Goal: Transaction & Acquisition: Purchase product/service

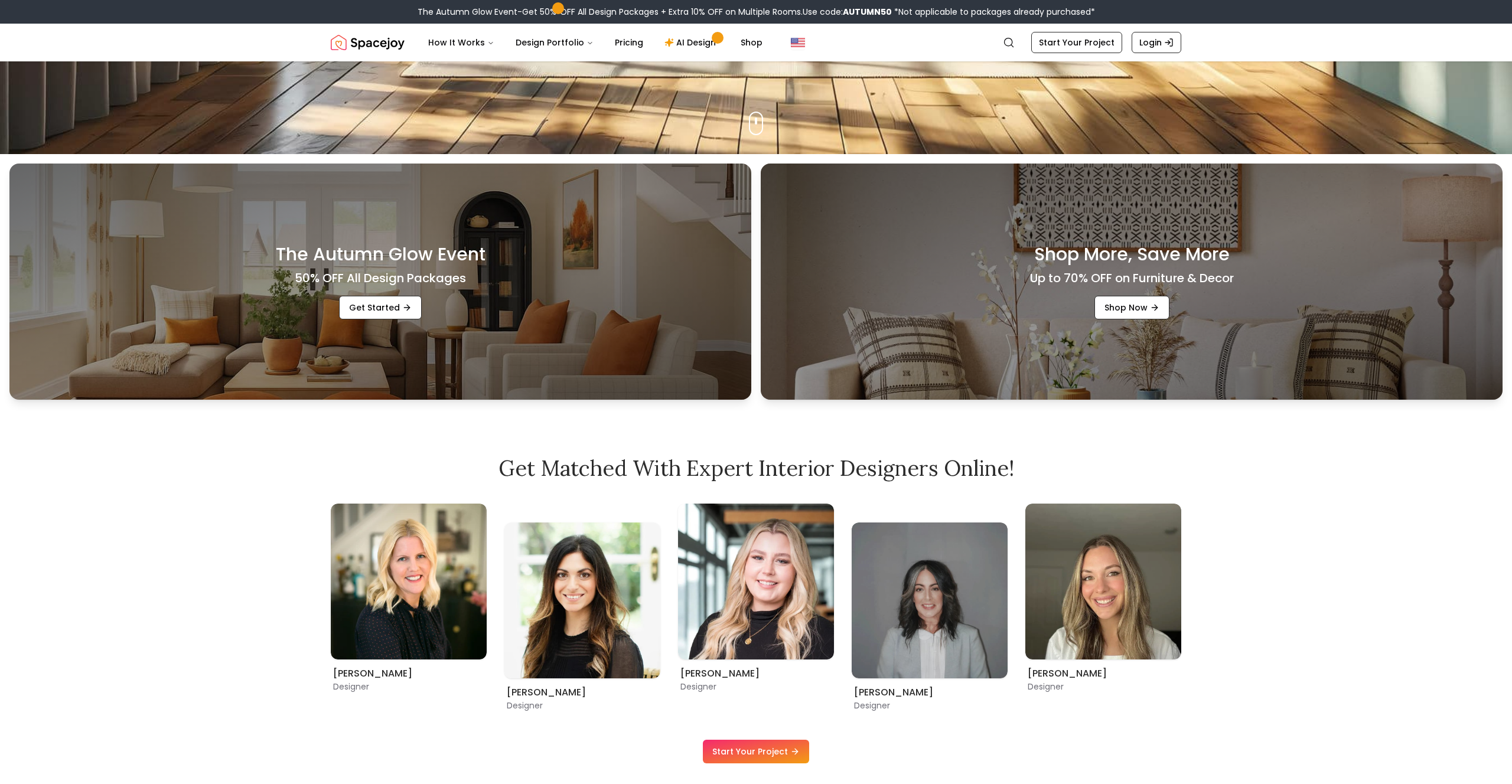
scroll to position [633, 0]
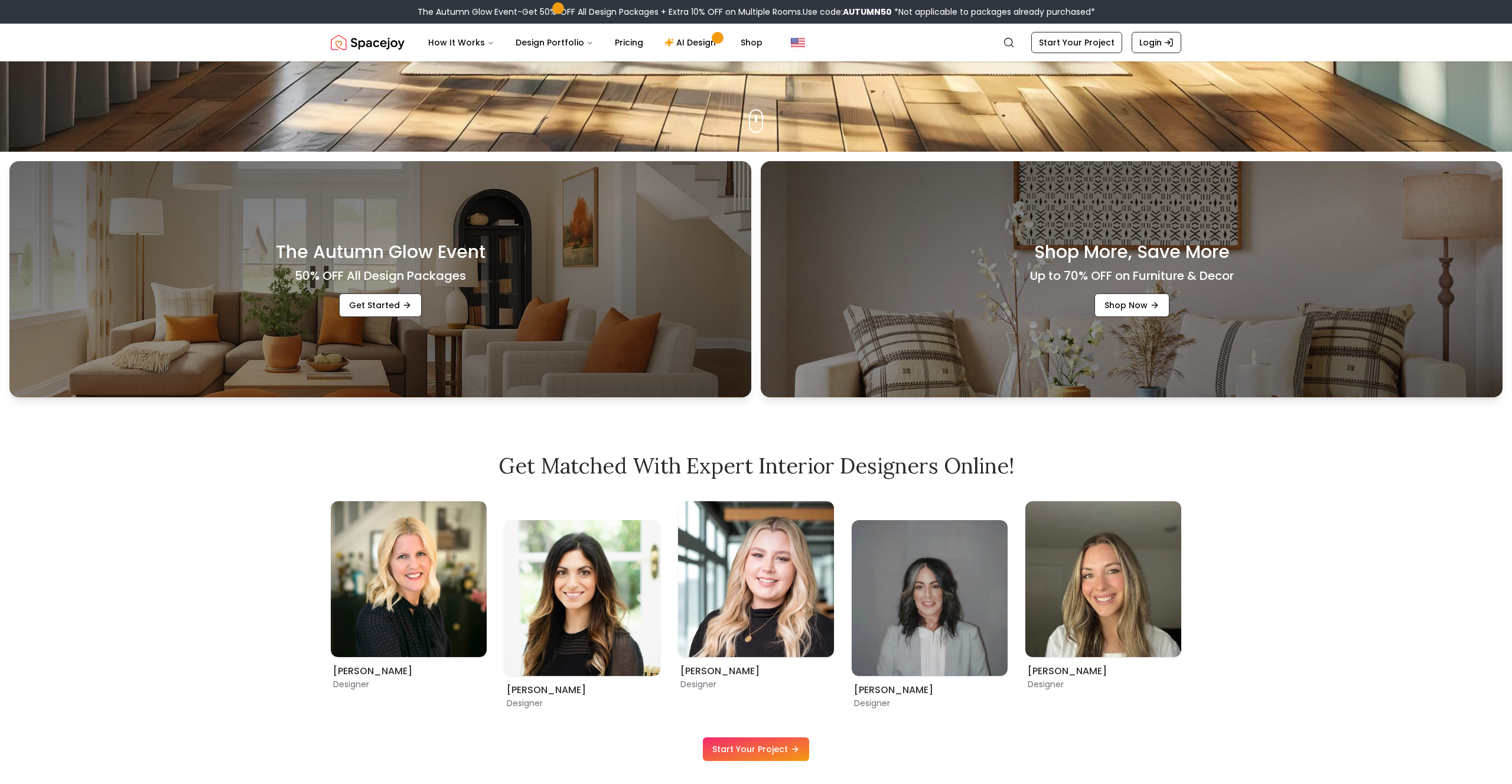
click at [593, 248] on div "The Autumn Glow Event 50% OFF All Design Packages Get Started" at bounding box center [380, 279] width 742 height 236
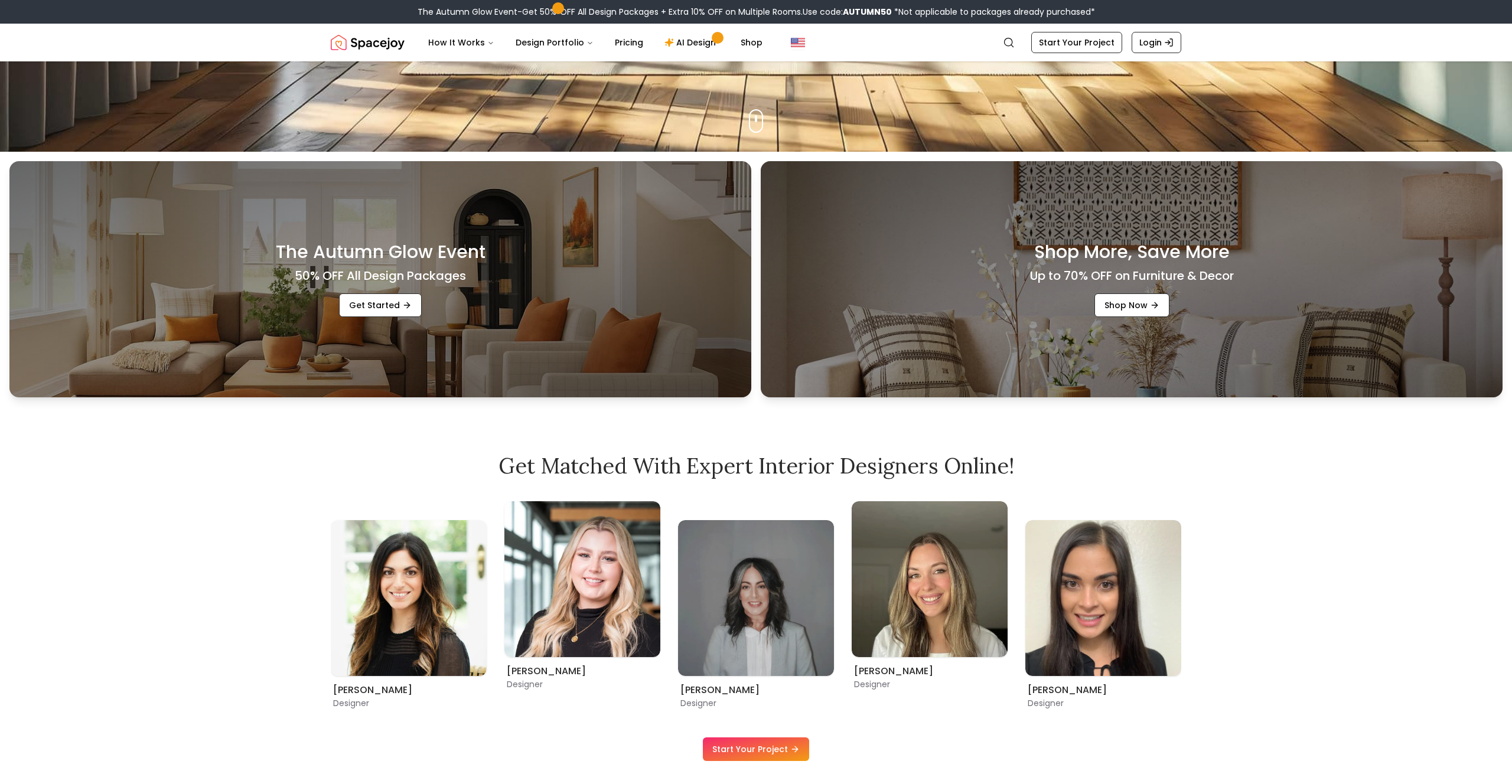
click at [564, 276] on div "The Autumn Glow Event 50% OFF All Design Packages Get Started" at bounding box center [380, 279] width 742 height 236
click at [397, 300] on link "Get Started" at bounding box center [380, 305] width 83 height 23
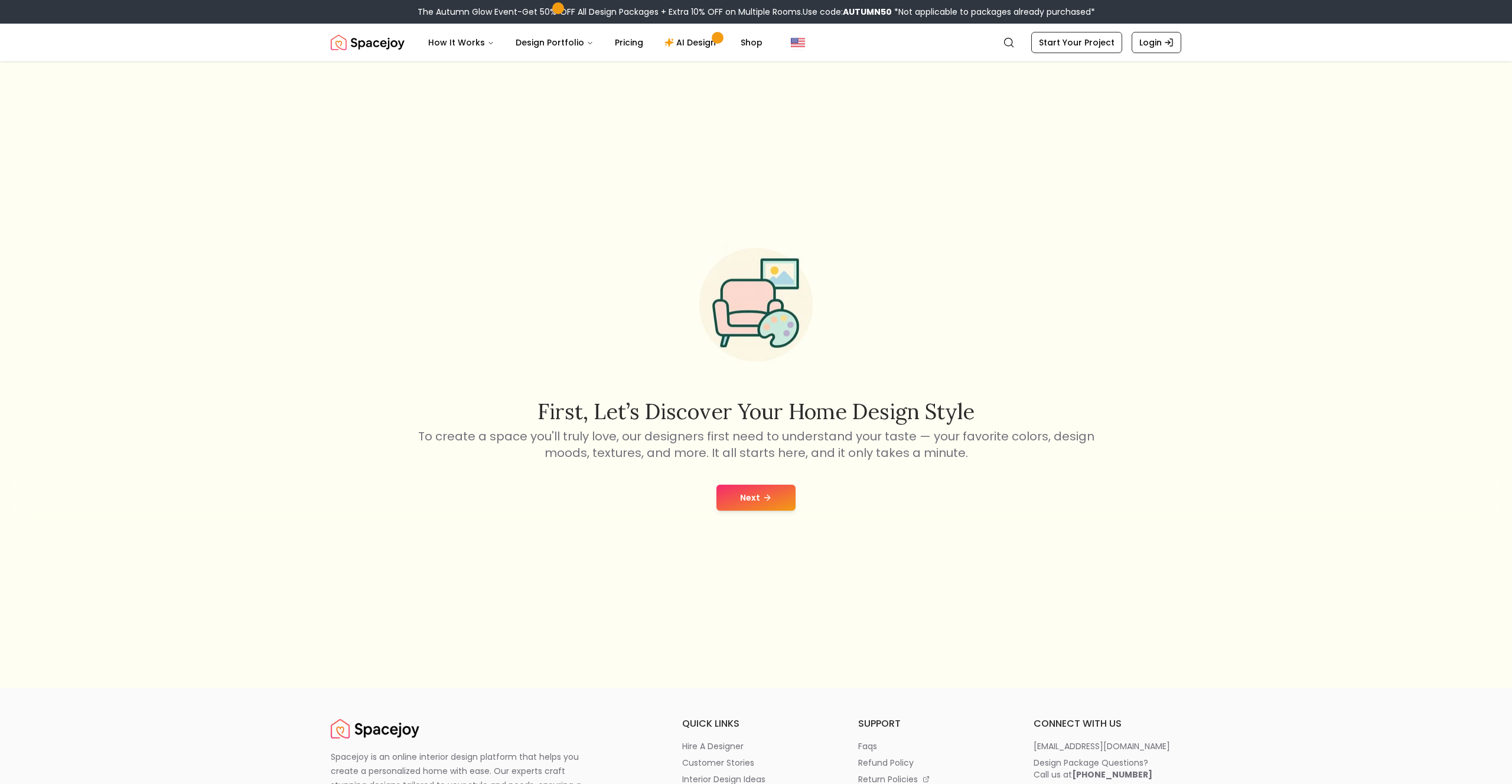
click at [746, 491] on button "Next" at bounding box center [756, 497] width 79 height 26
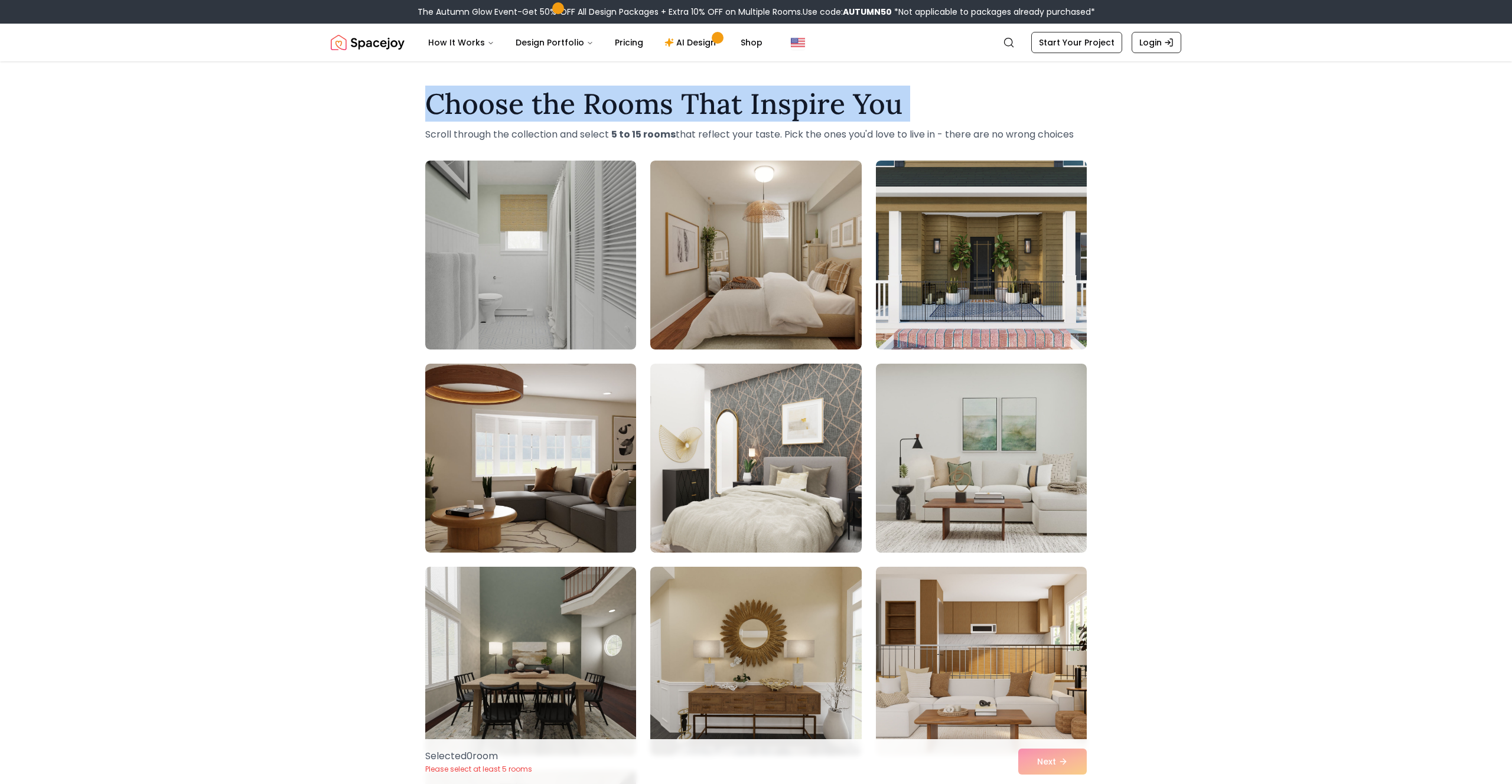
drag, startPoint x: 686, startPoint y: 114, endPoint x: 920, endPoint y: 120, distance: 234.1
click at [920, 120] on div "Choose the Rooms That Inspire You Scroll through the collection and select 5 to…" at bounding box center [755, 116] width 680 height 52
click at [919, 114] on h1 "Choose the Rooms That Inspire You" at bounding box center [756, 104] width 662 height 28
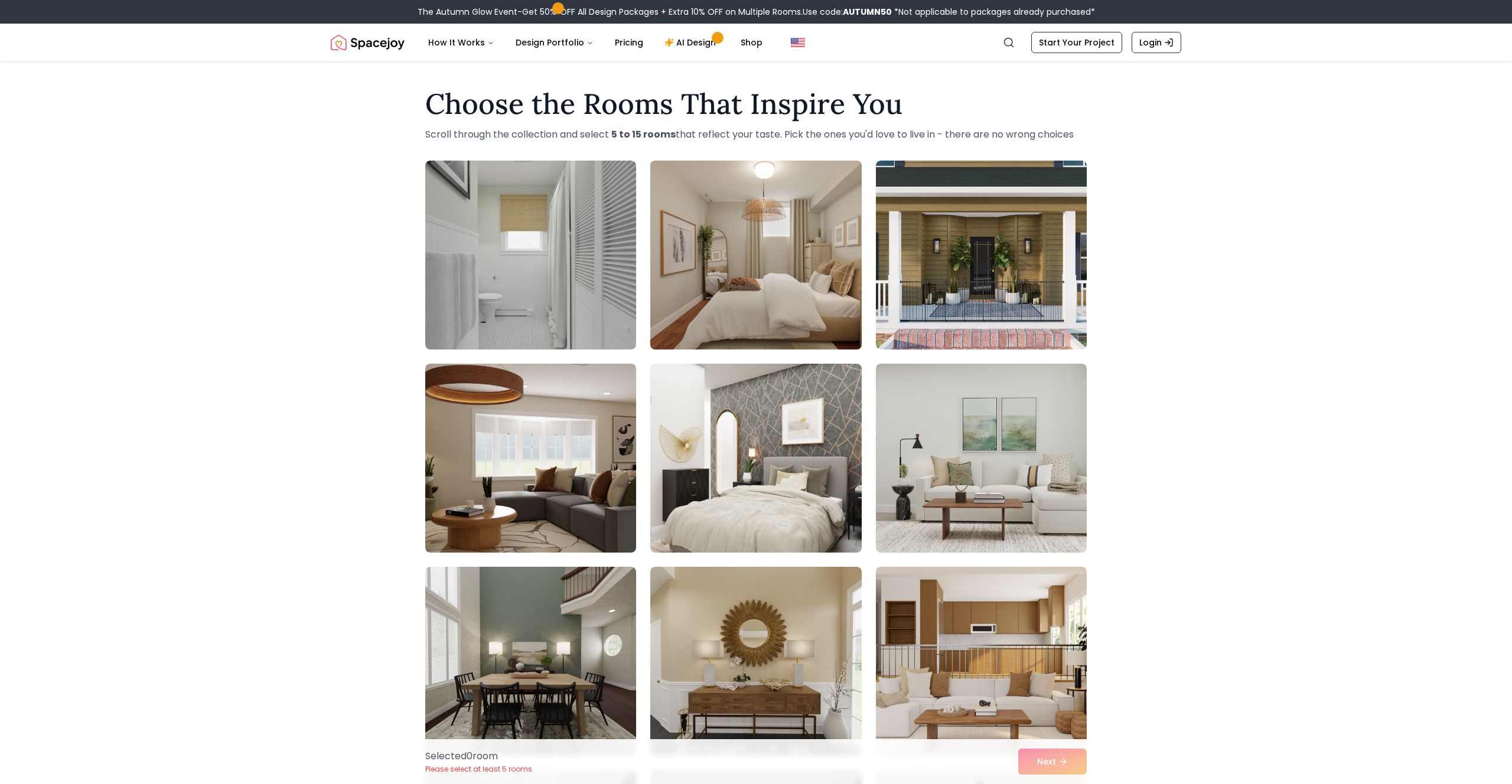
click at [765, 270] on img at bounding box center [755, 255] width 221 height 198
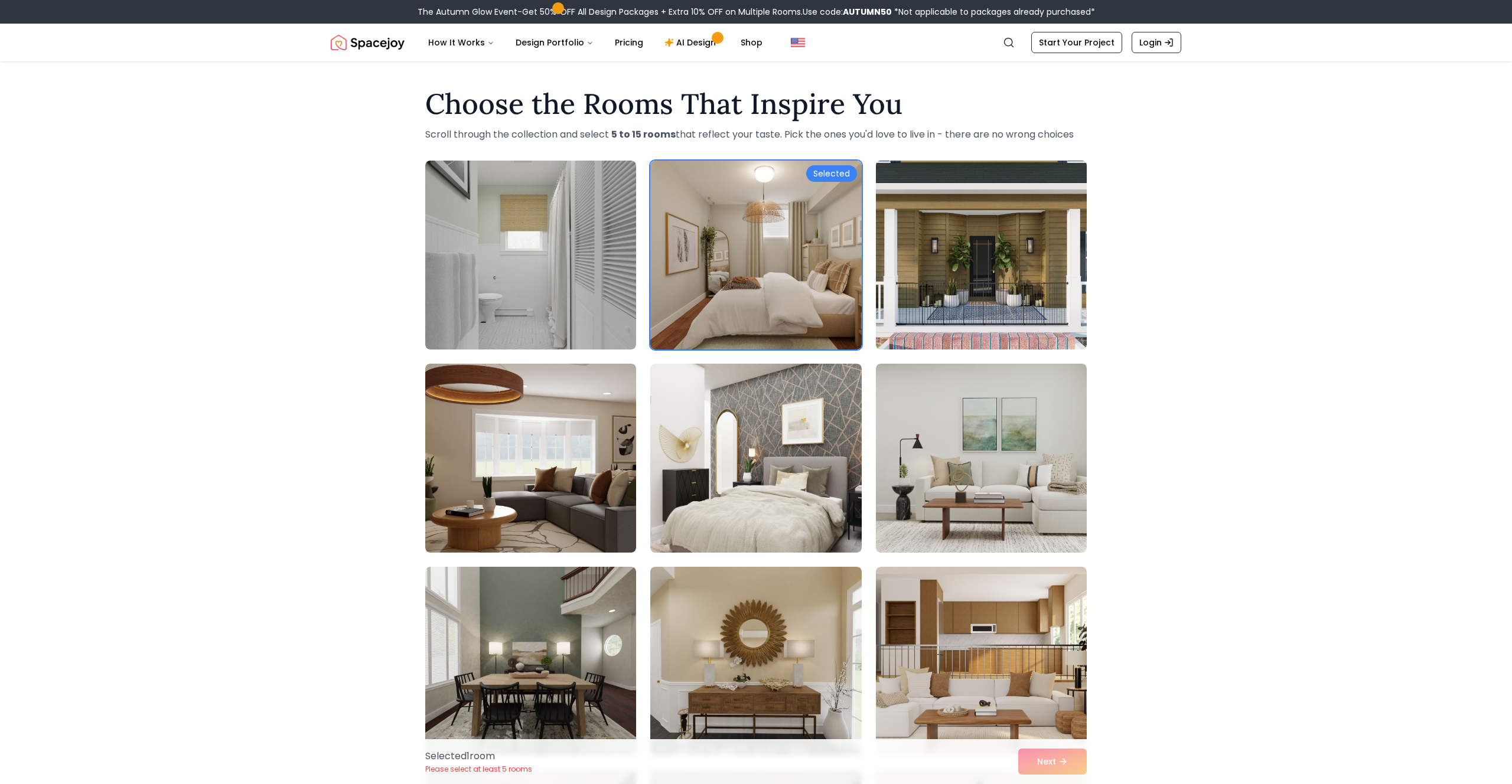
click at [946, 273] on img at bounding box center [981, 255] width 221 height 198
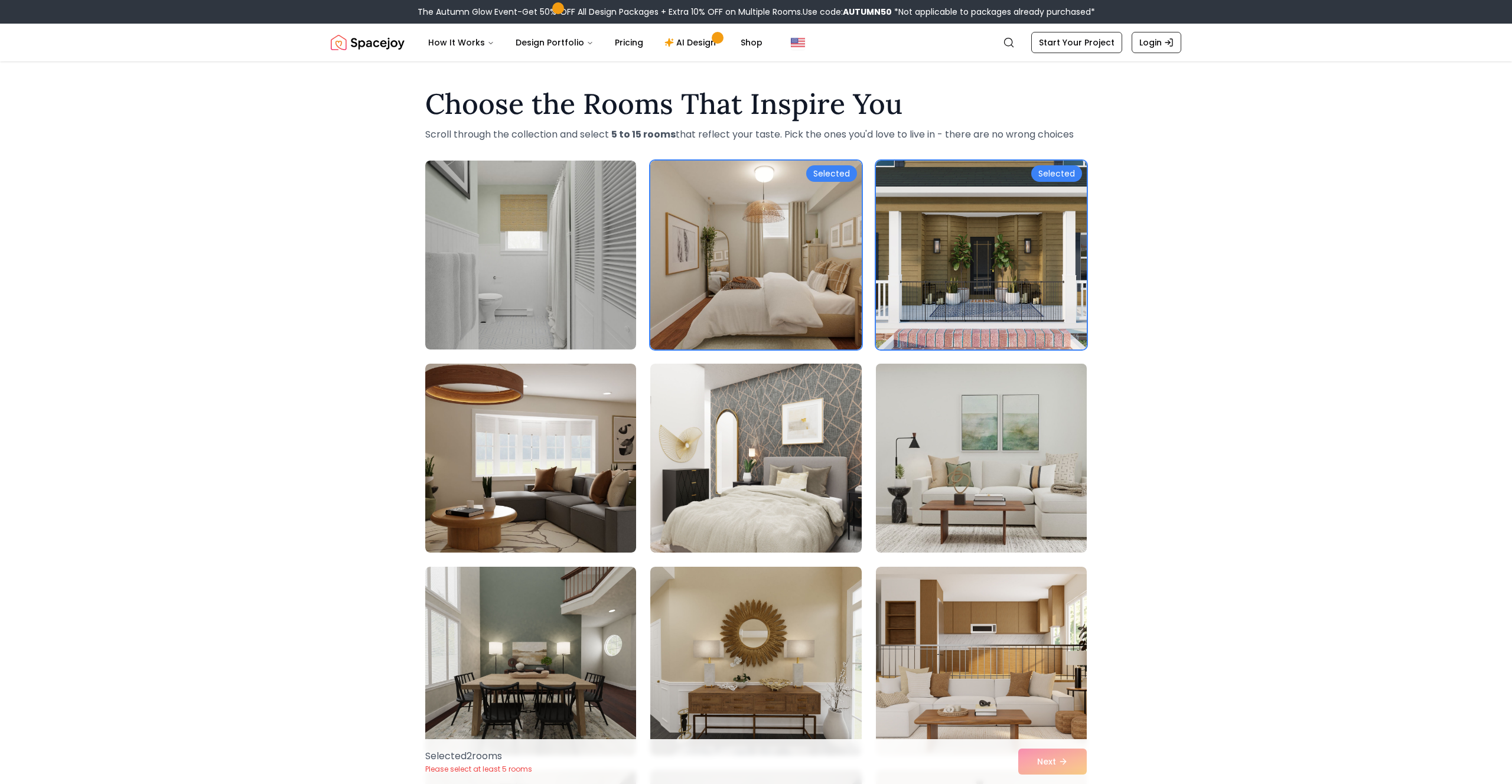
click at [970, 431] on img at bounding box center [981, 458] width 221 height 198
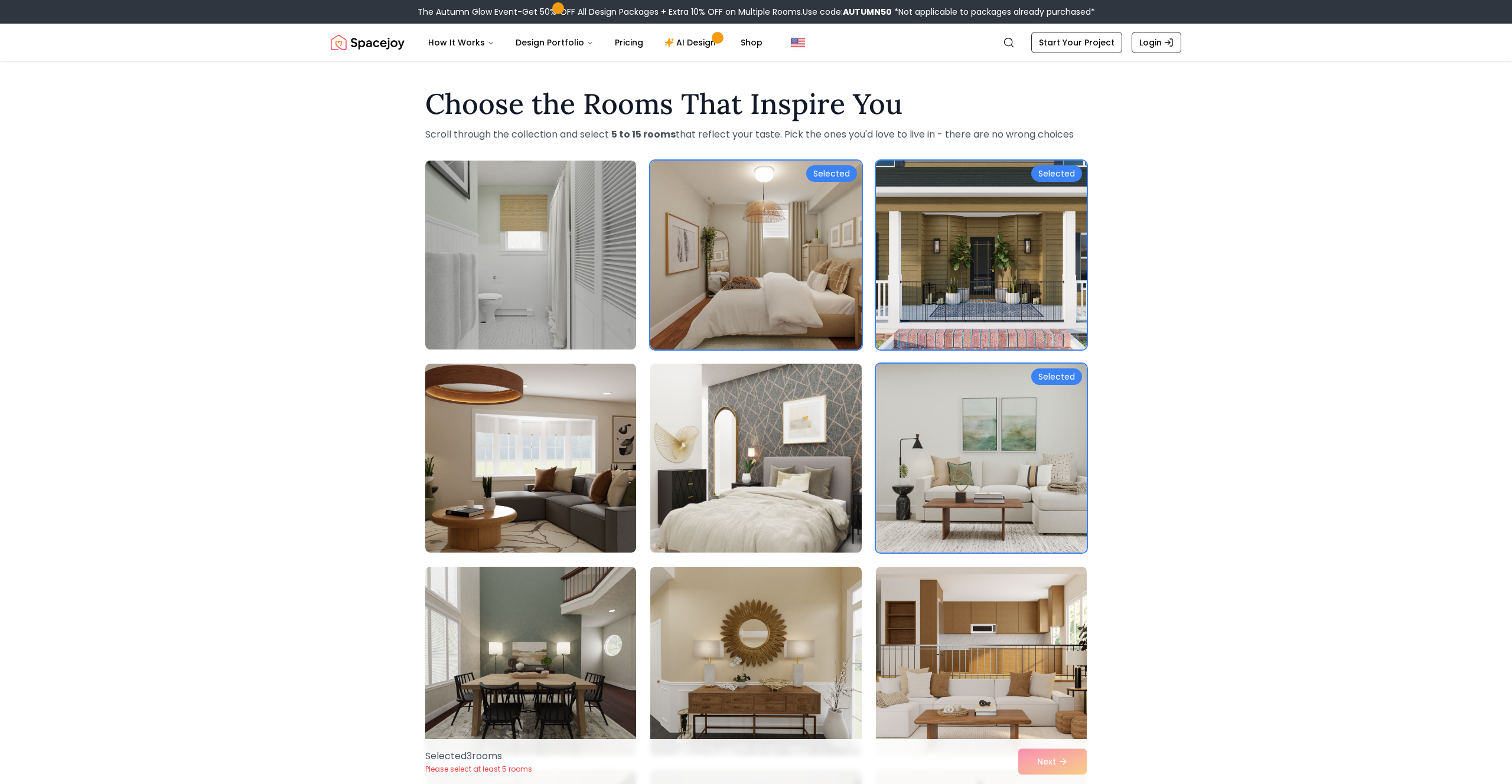
click at [742, 465] on img at bounding box center [755, 458] width 221 height 198
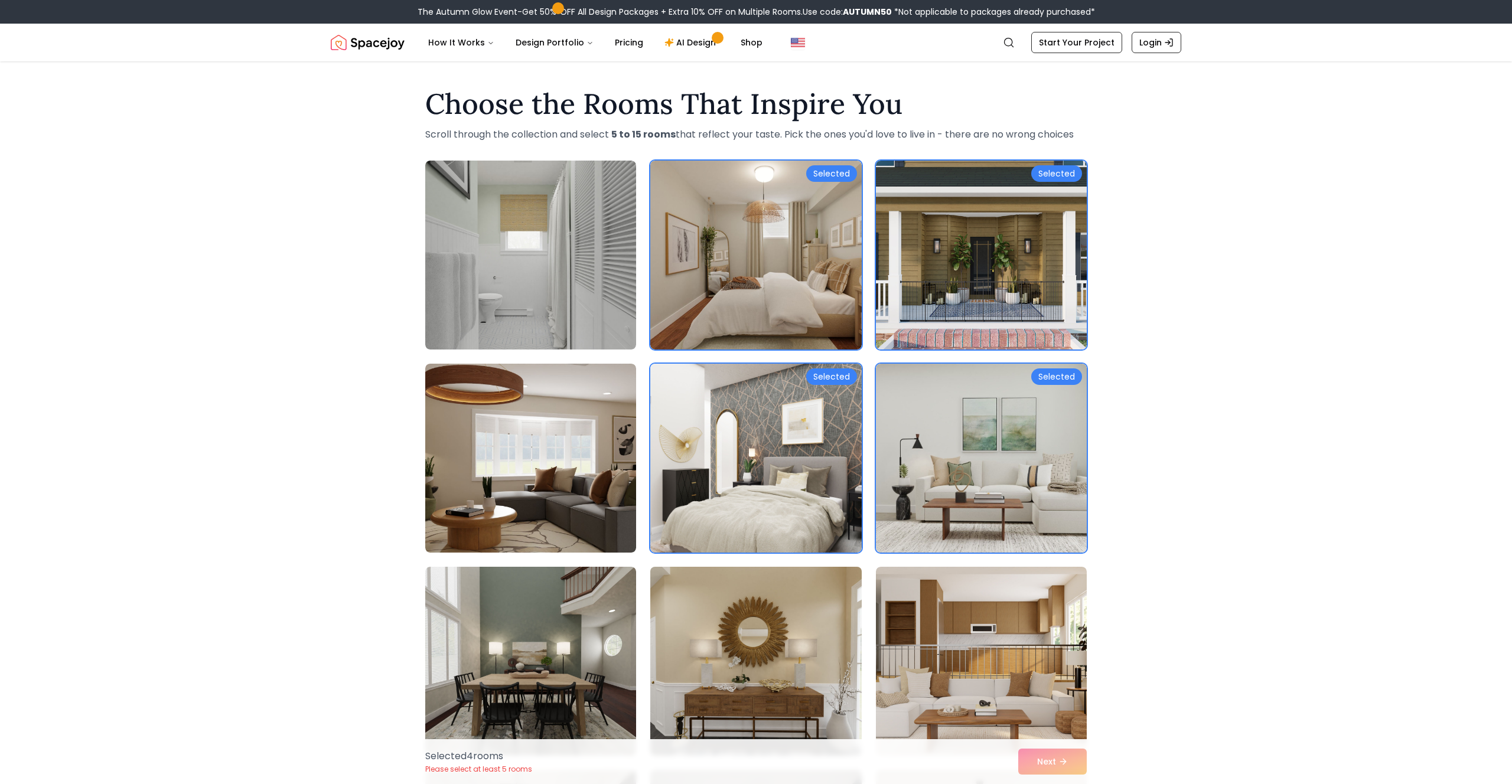
click at [764, 662] on img at bounding box center [755, 661] width 221 height 198
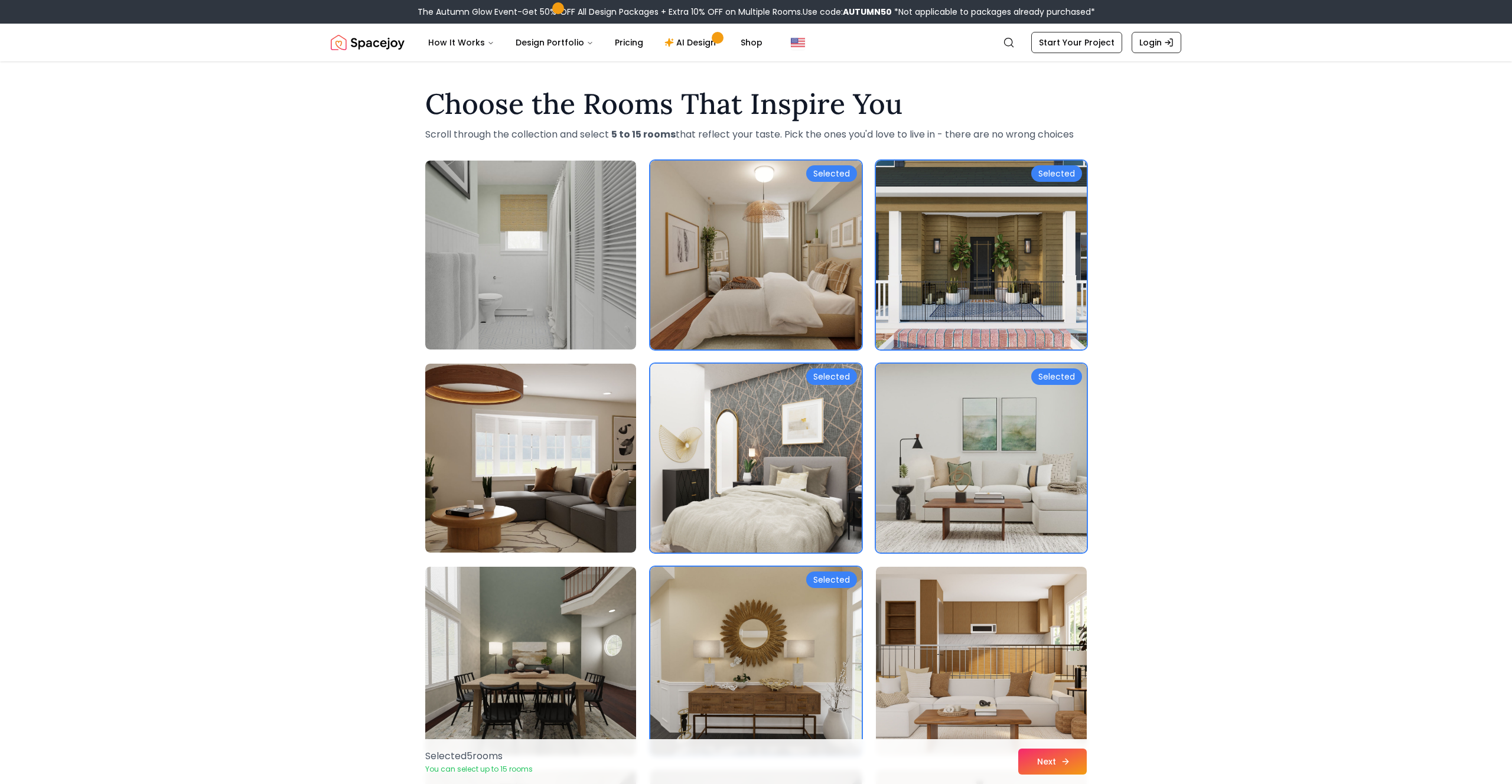
click at [1052, 768] on button "Next" at bounding box center [1052, 761] width 68 height 26
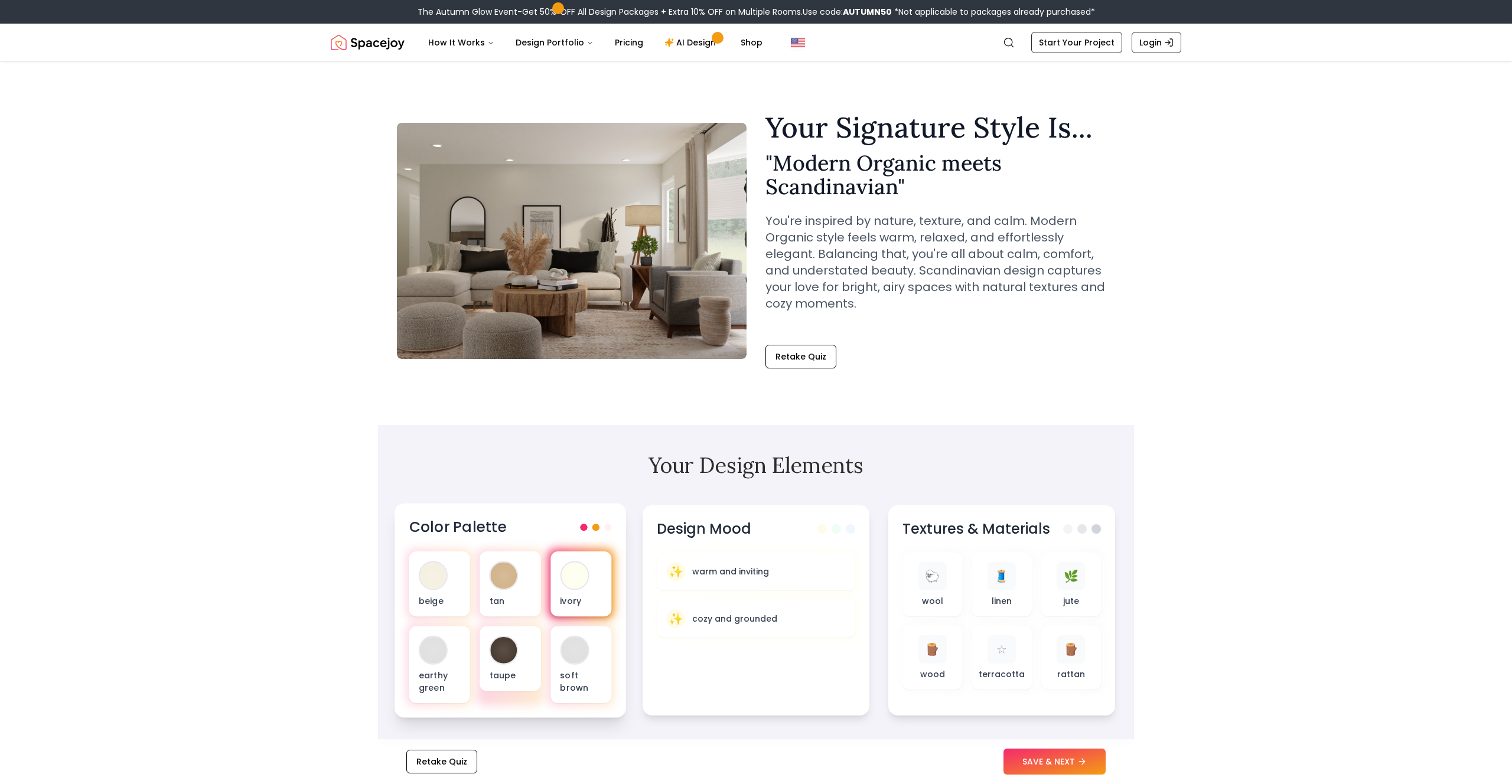
click at [567, 570] on div at bounding box center [574, 575] width 27 height 27
click at [366, 45] on img "Spacejoy" at bounding box center [368, 42] width 74 height 23
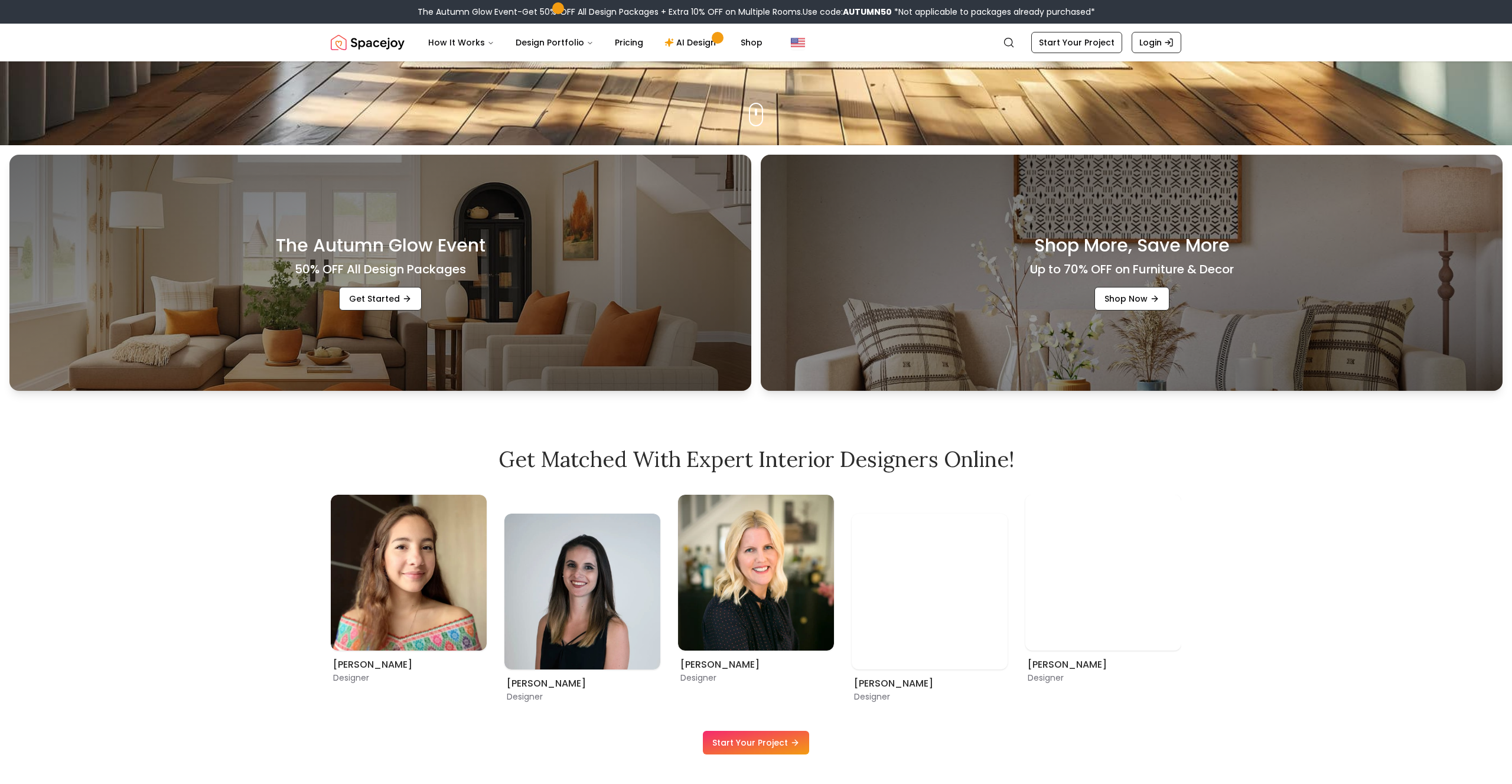
scroll to position [664, 0]
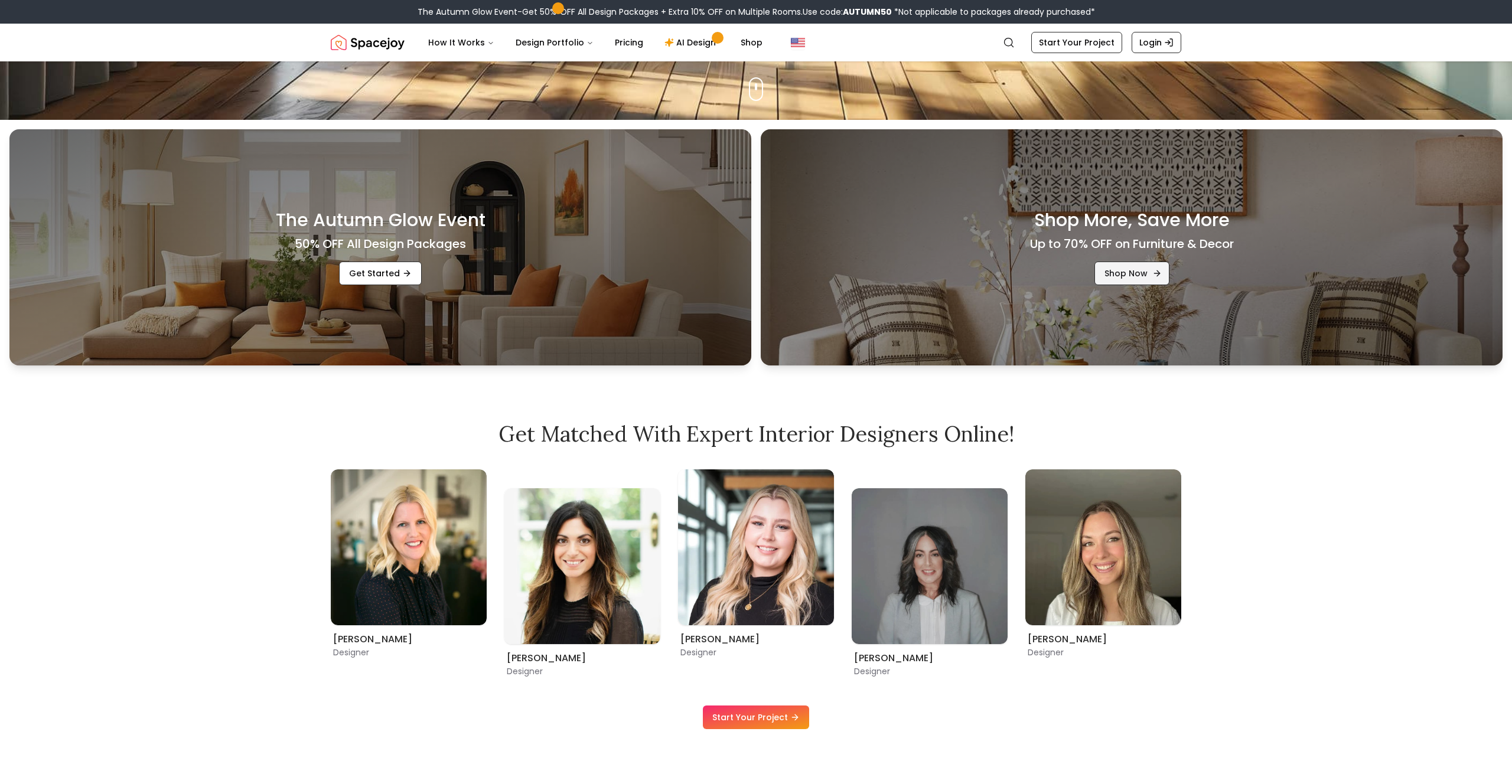
click at [1124, 271] on link "Shop Now" at bounding box center [1131, 273] width 75 height 23
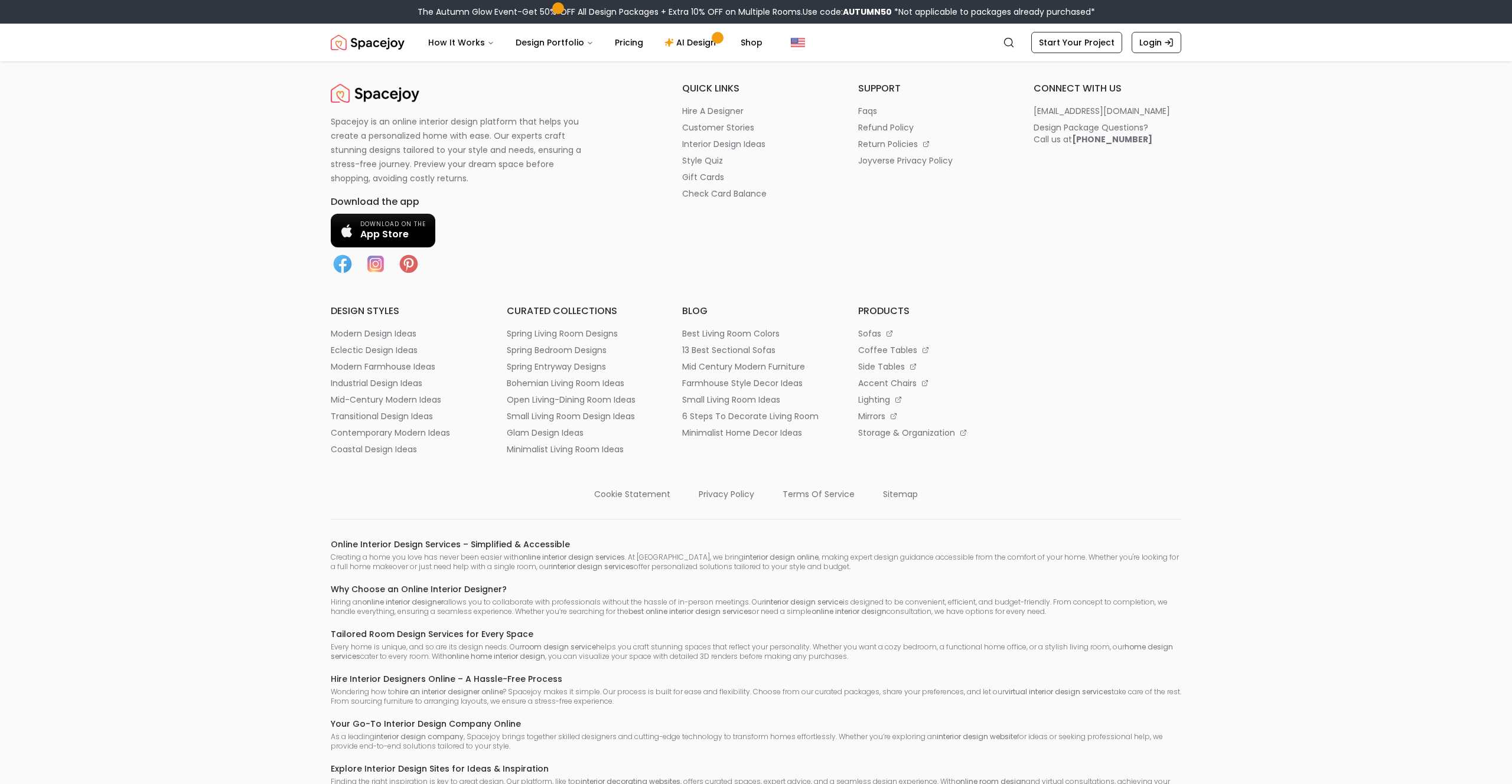
scroll to position [6569, 0]
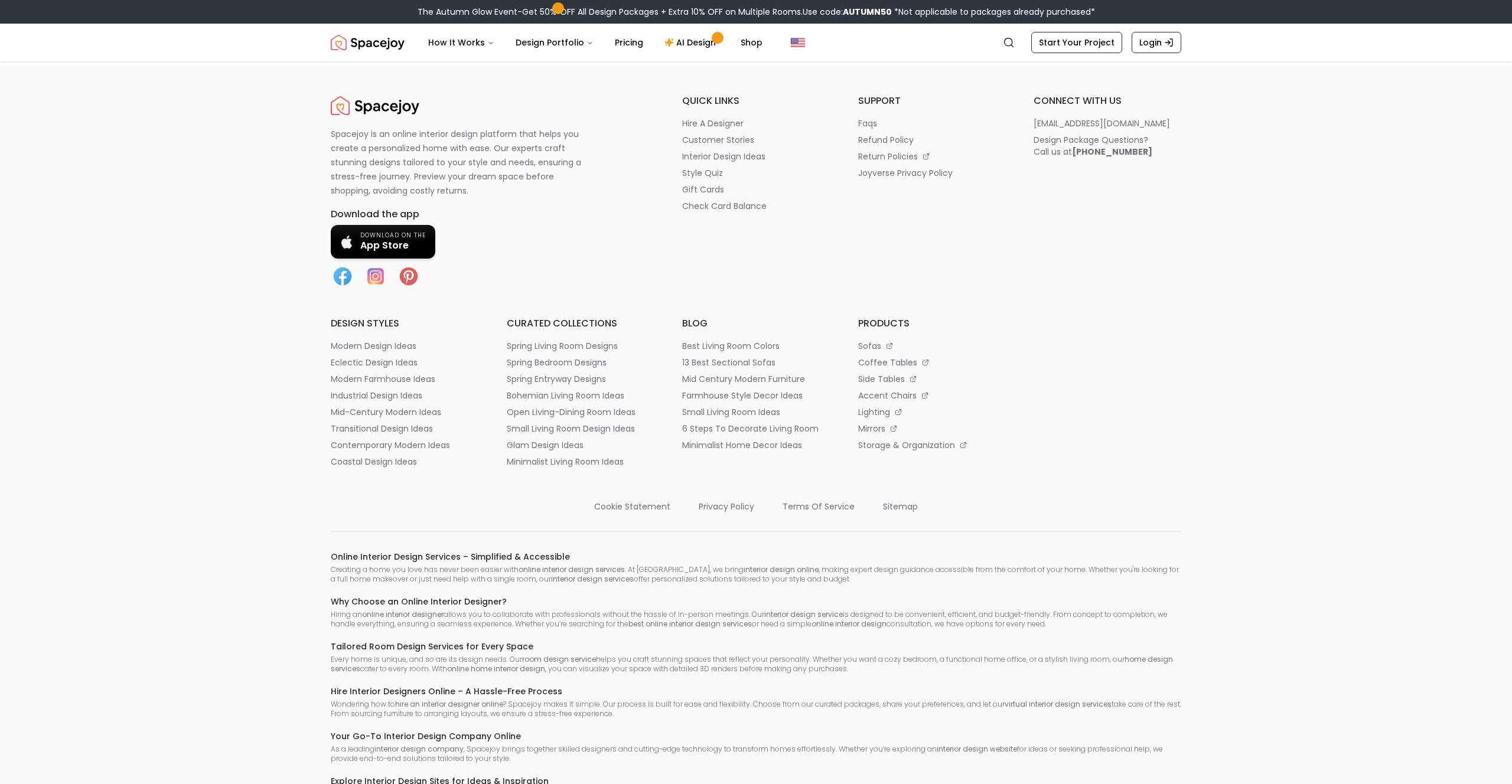
click at [379, 240] on span "Download on the" at bounding box center [393, 236] width 65 height 8
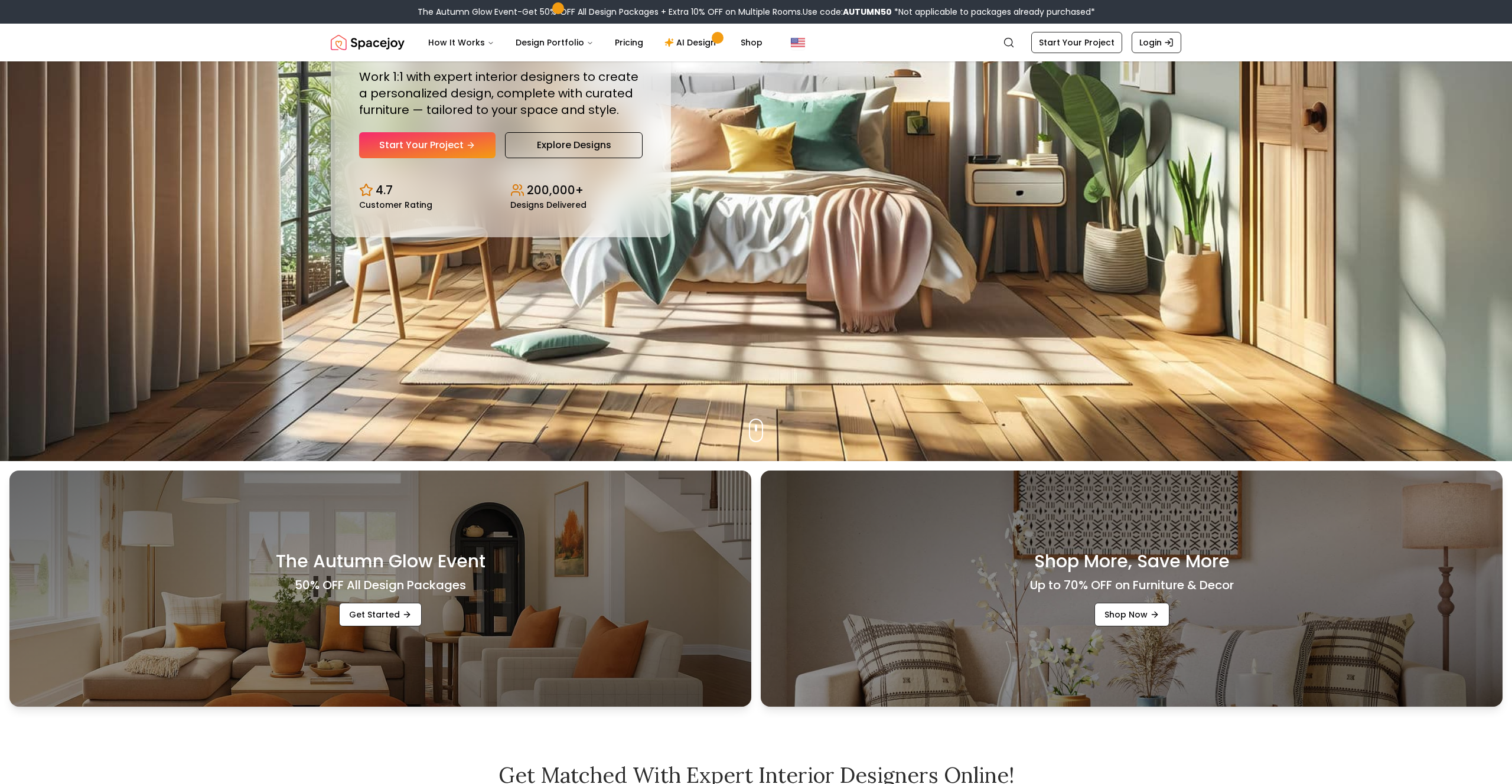
scroll to position [0, 0]
